Goal: Find contact information: Find contact information

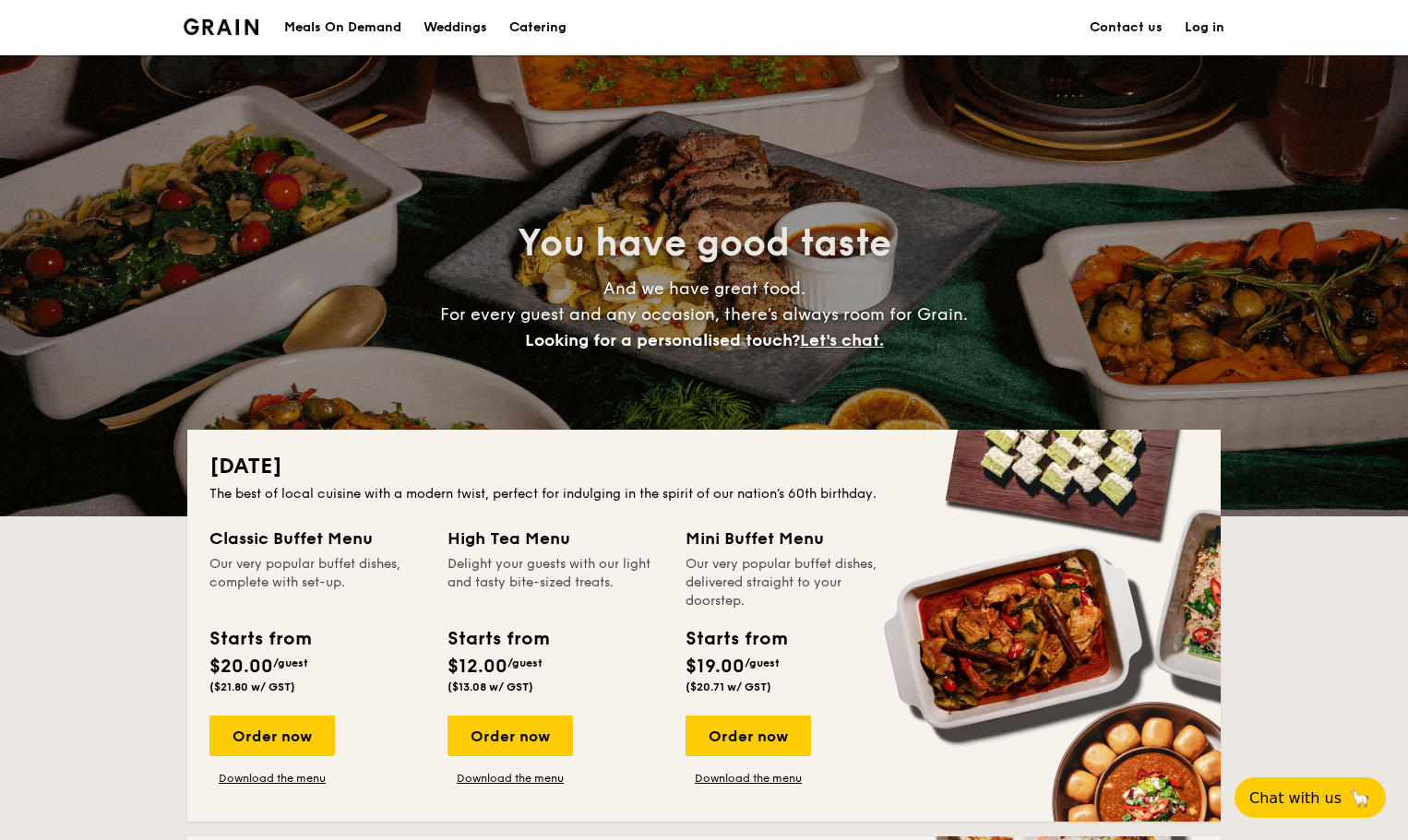
click at [1144, 24] on link "Contact us" at bounding box center [1126, 27] width 72 height 55
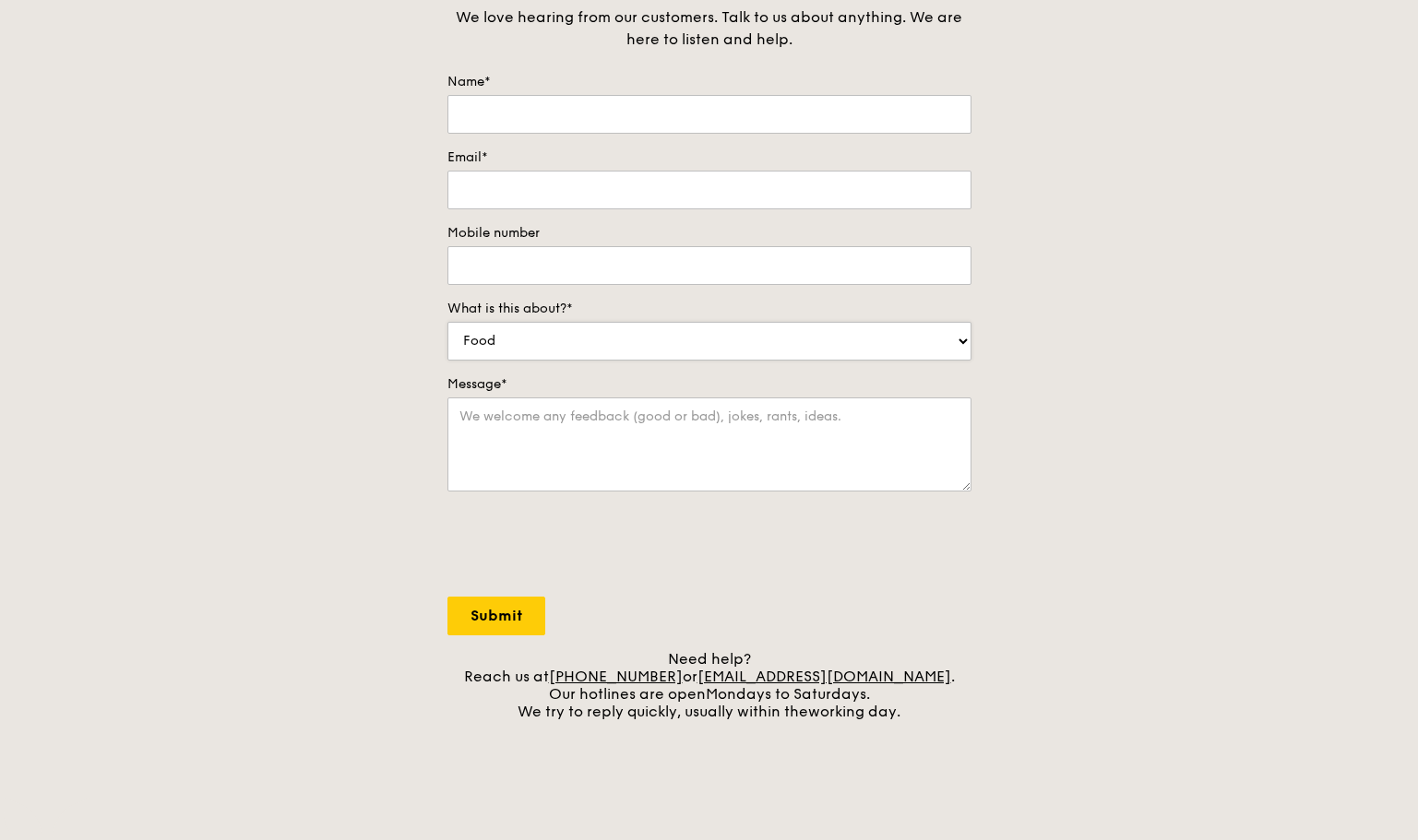
scroll to position [184, 0]
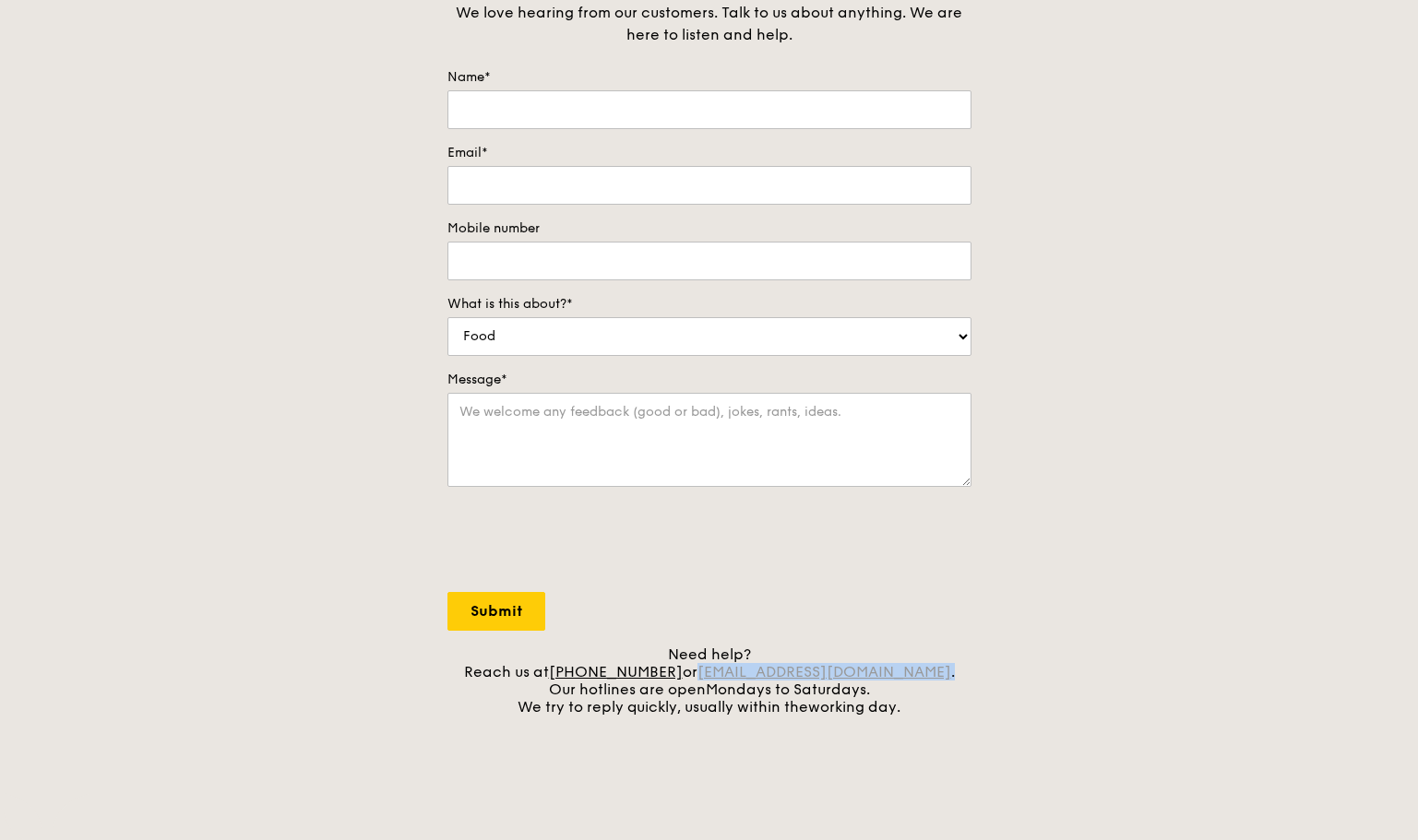
drag, startPoint x: 920, startPoint y: 673, endPoint x: 726, endPoint y: 671, distance: 194.0
click at [726, 671] on div "Need help? Reach us at +65 3163 5335 or concierge@grain.com.sg . Our hotlines a…" at bounding box center [709, 680] width 524 height 71
copy div "concierge@grain.com.sg ."
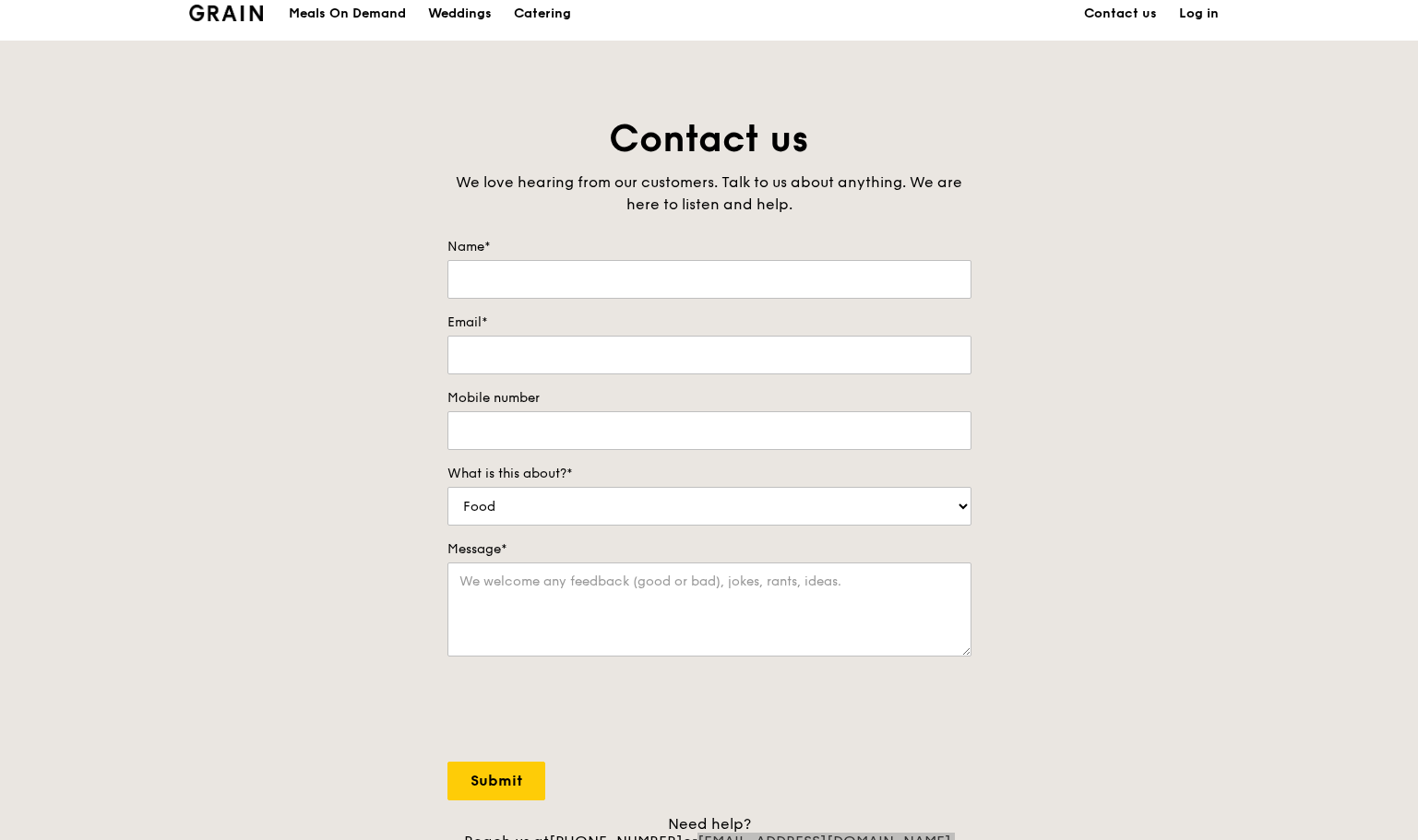
scroll to position [0, 0]
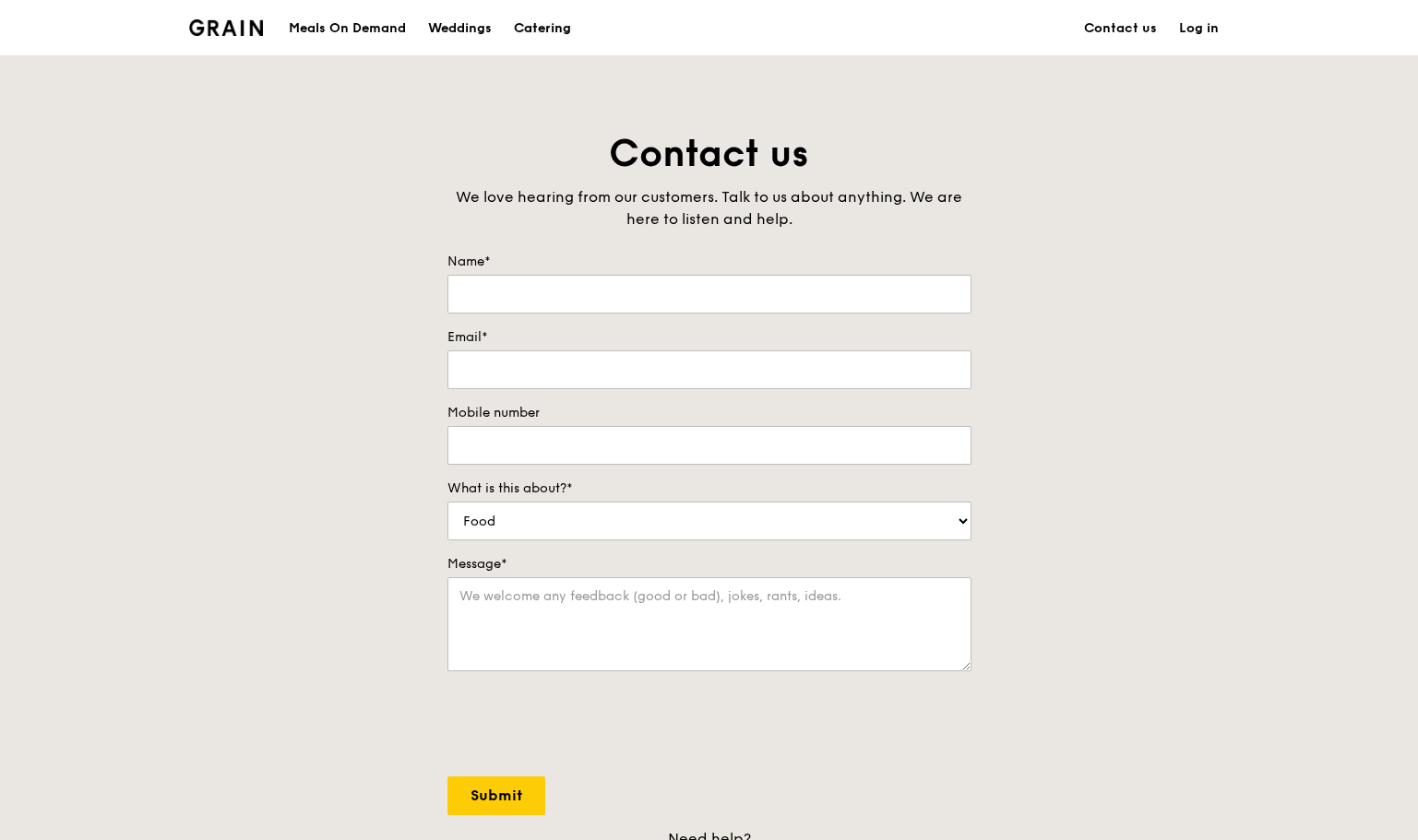
click at [550, 29] on div "Catering" at bounding box center [542, 28] width 57 height 55
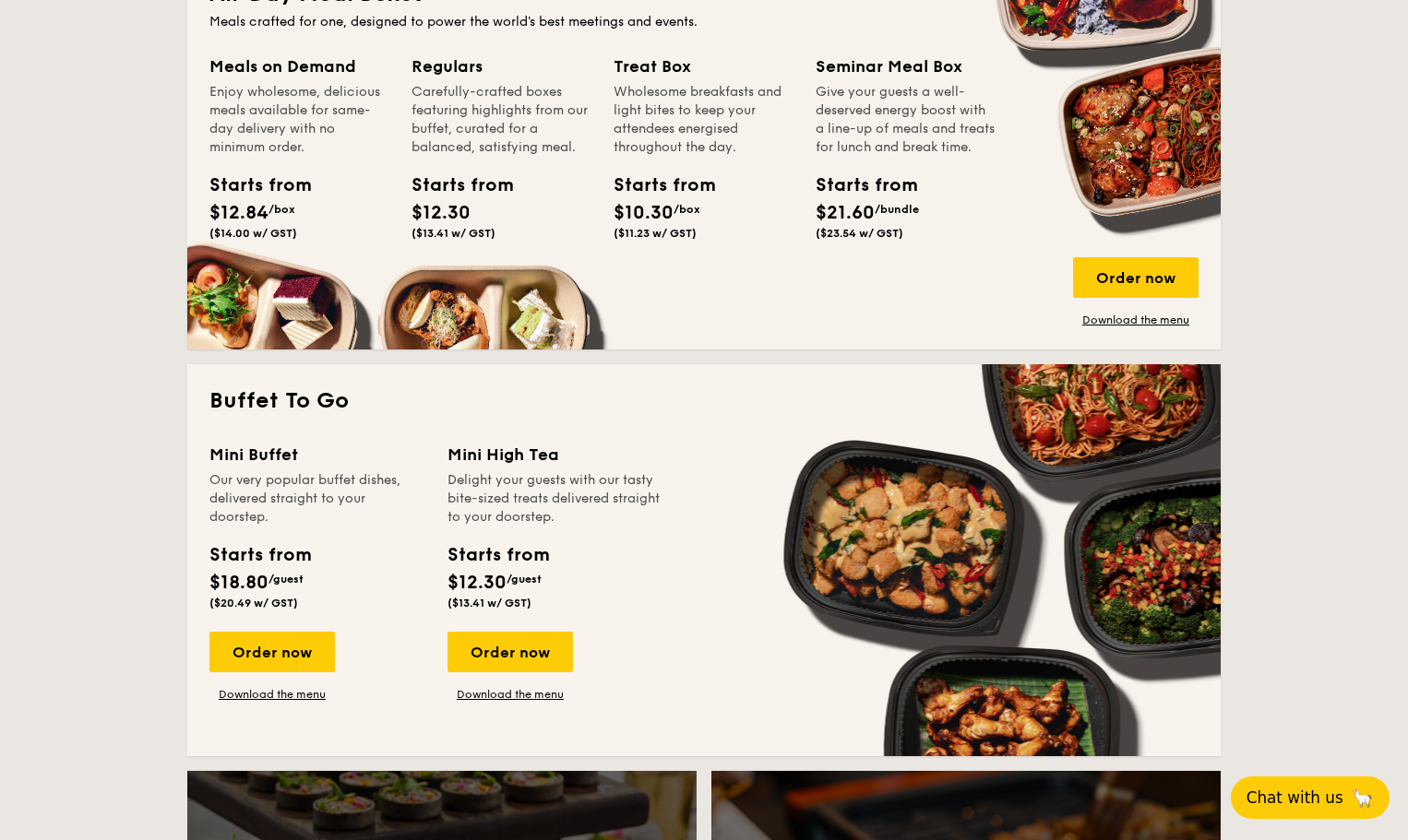
scroll to position [1292, 0]
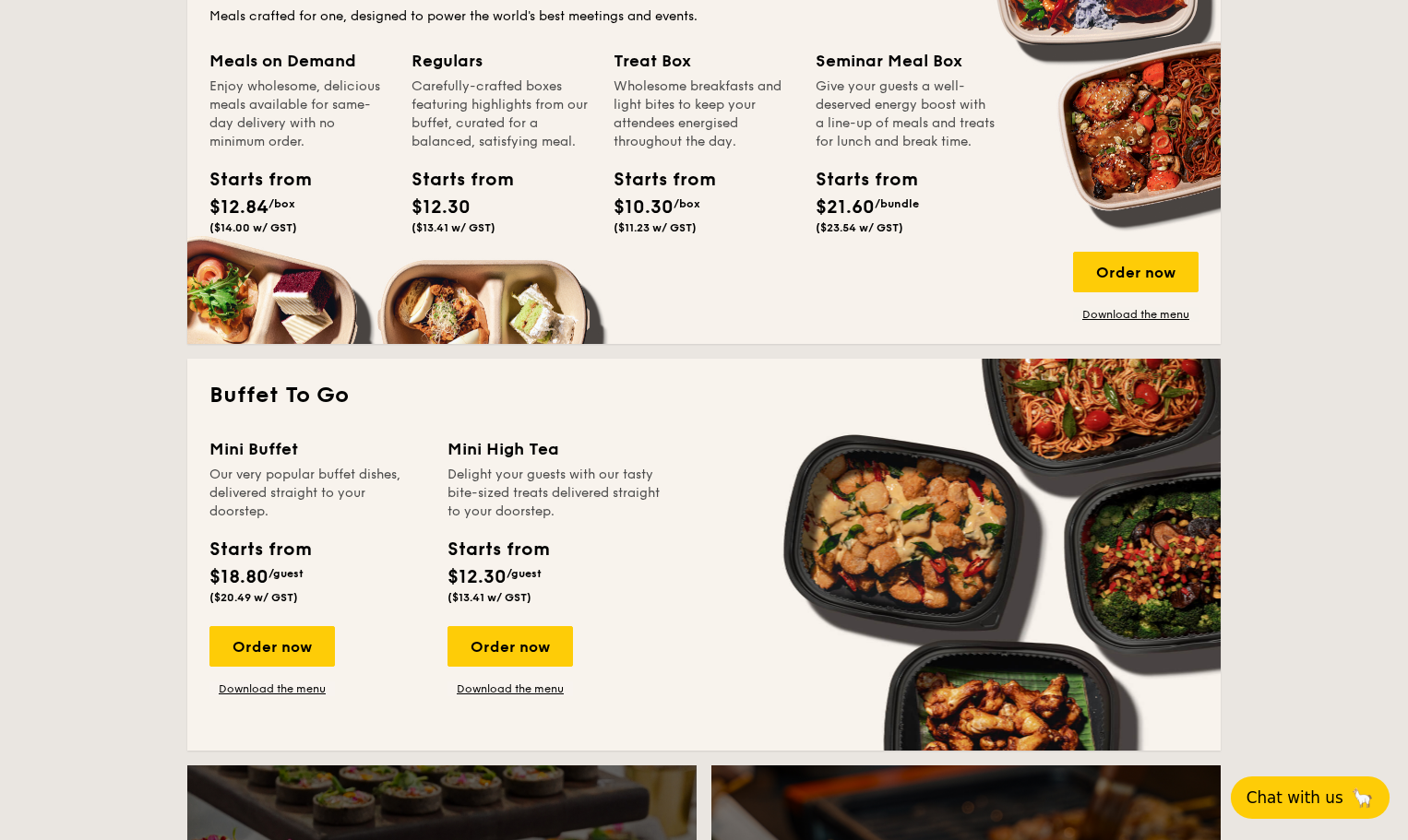
click at [1300, 799] on span "Chat with us" at bounding box center [1295, 798] width 97 height 19
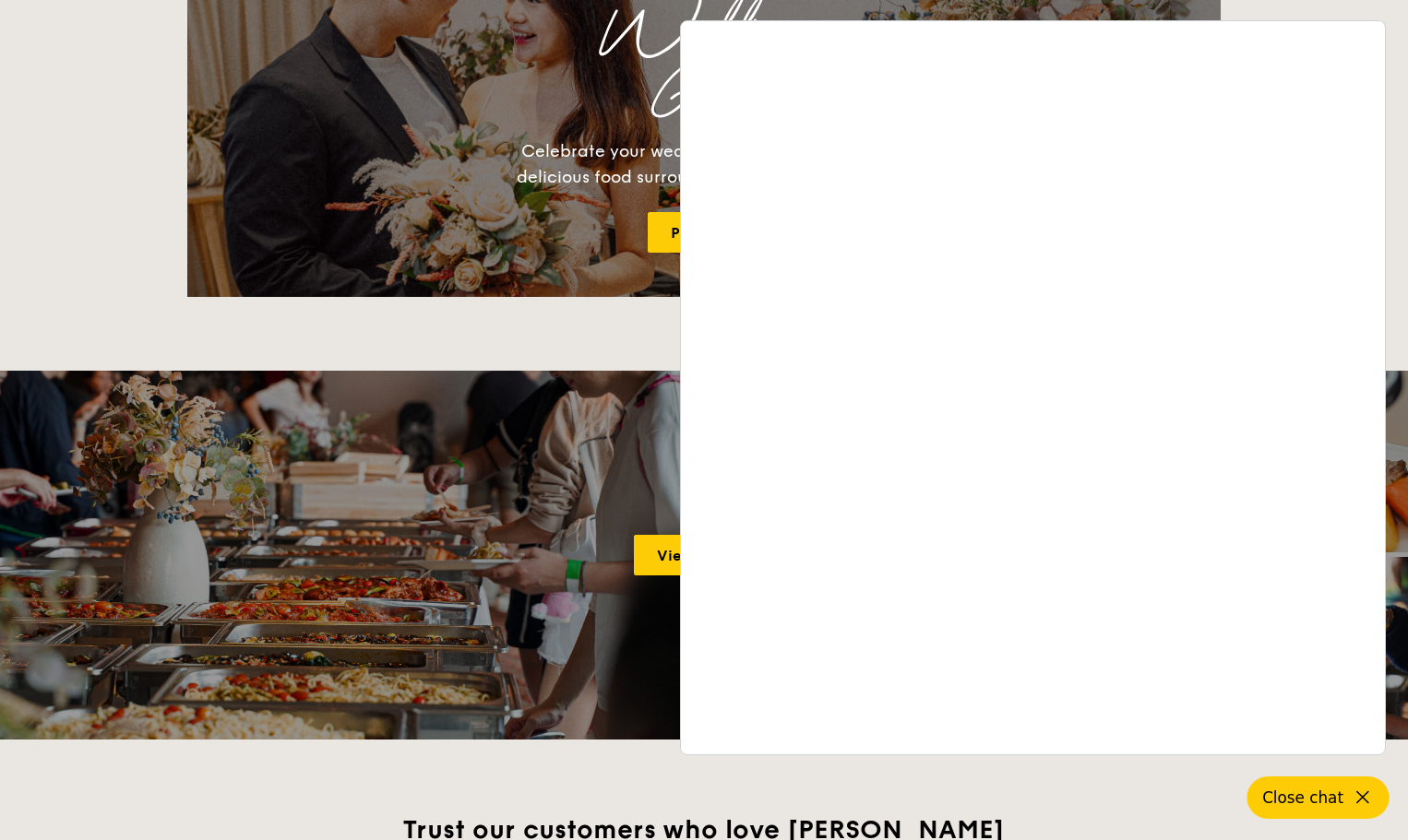
scroll to position [2767, 0]
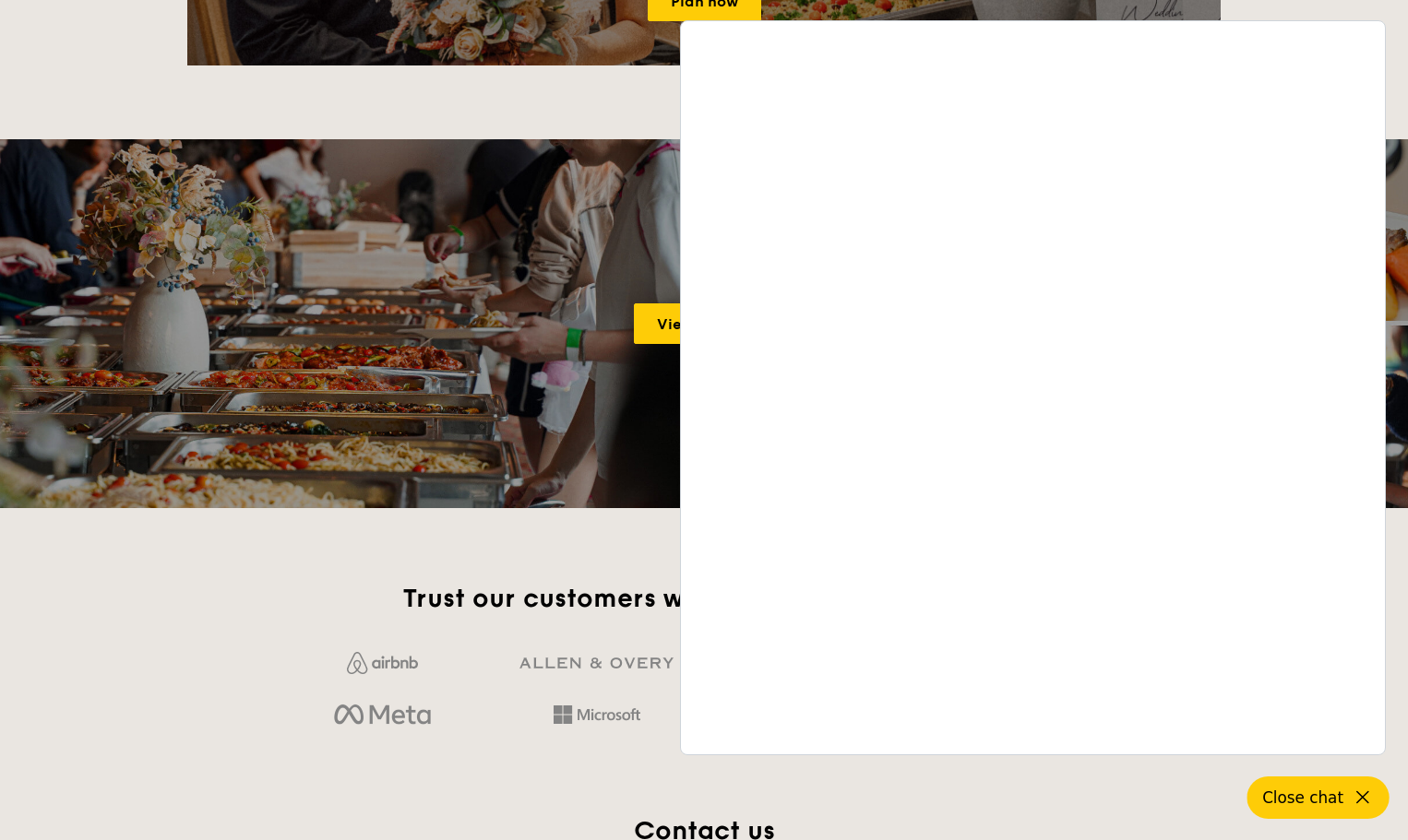
click at [1360, 799] on icon at bounding box center [1364, 798] width 23 height 23
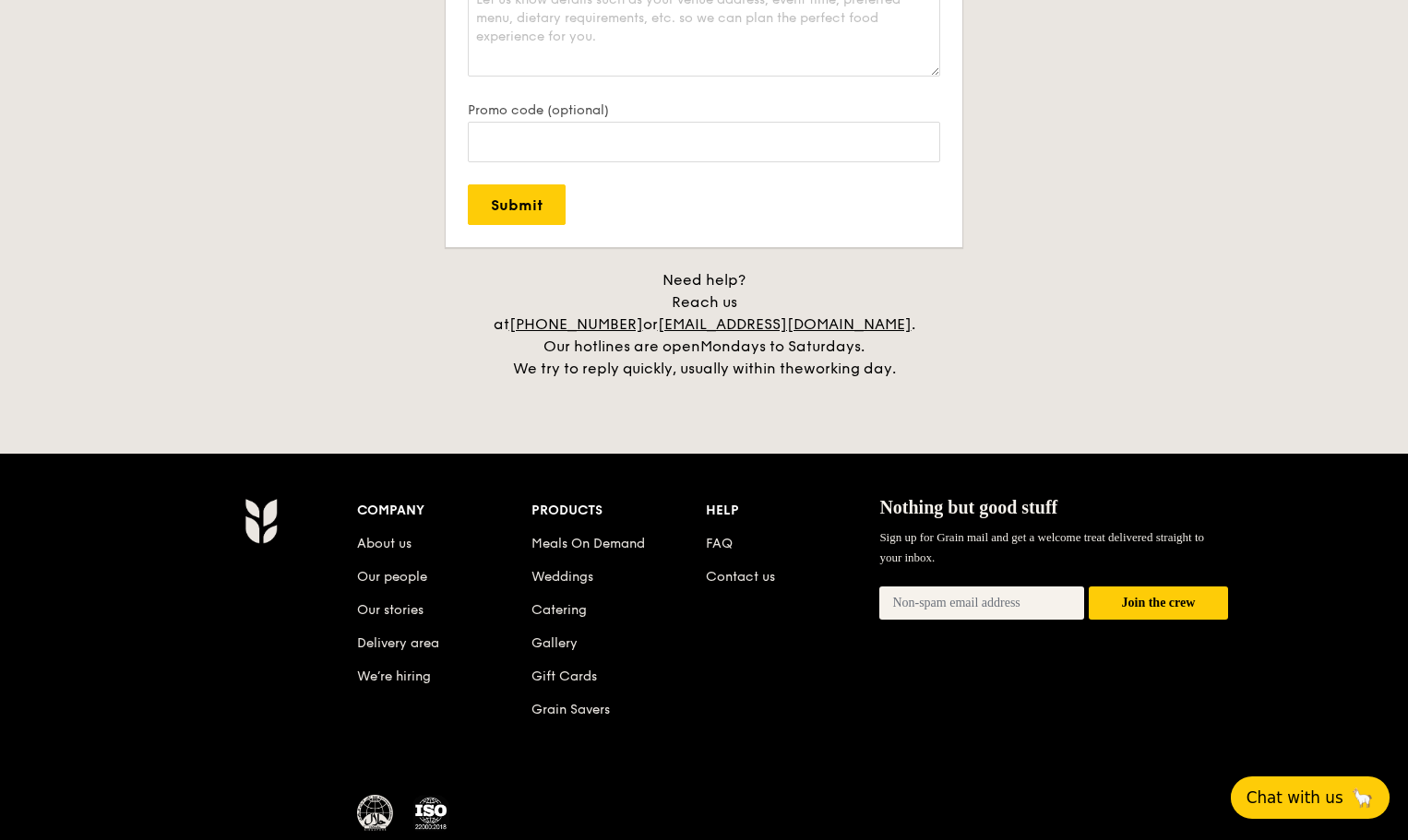
scroll to position [4059, 0]
